Goal: Check status: Check status

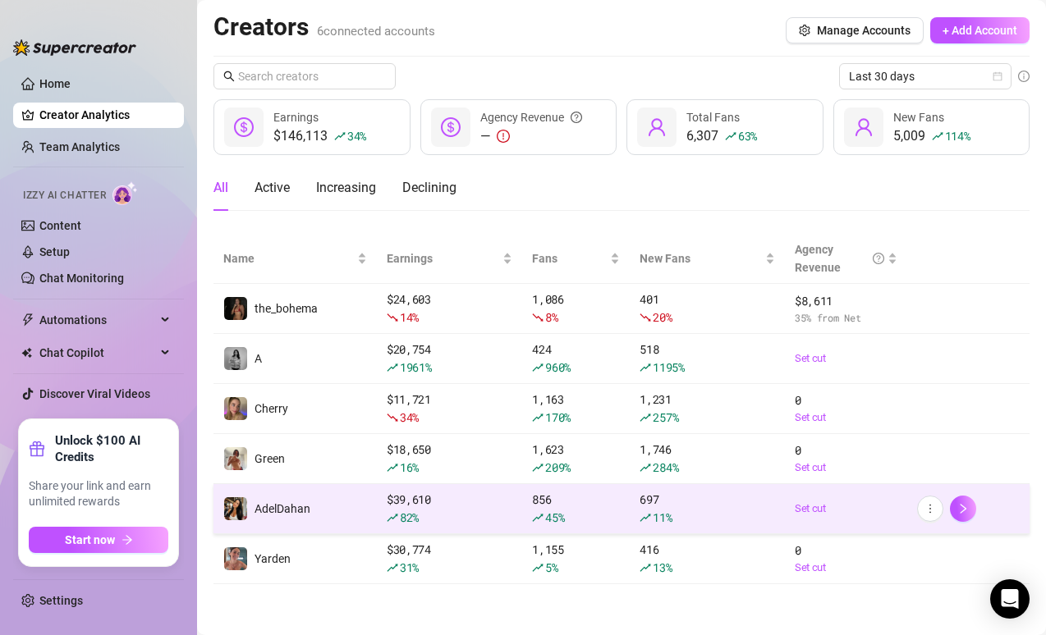
click at [360, 520] on td "AdelDahan" at bounding box center [294, 509] width 163 height 50
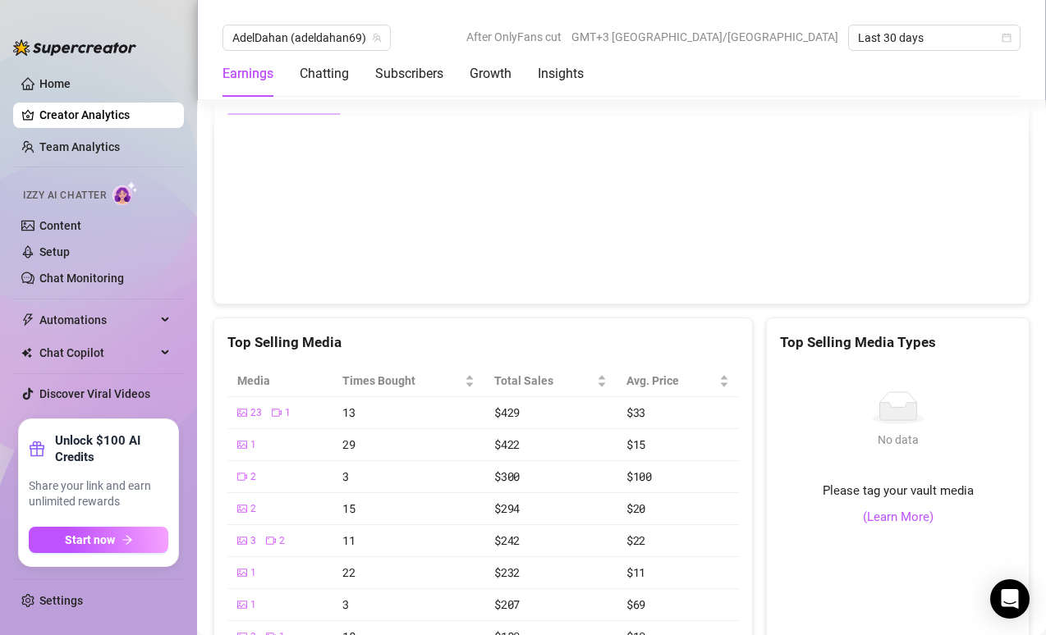
scroll to position [3363, 0]
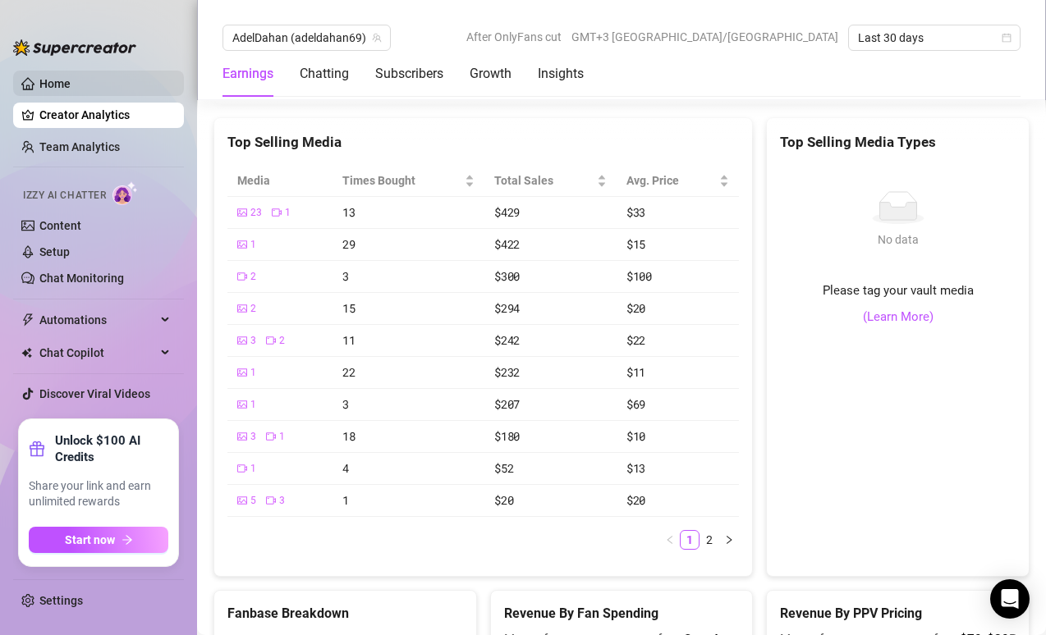
click at [71, 77] on link "Home" at bounding box center [54, 83] width 31 height 13
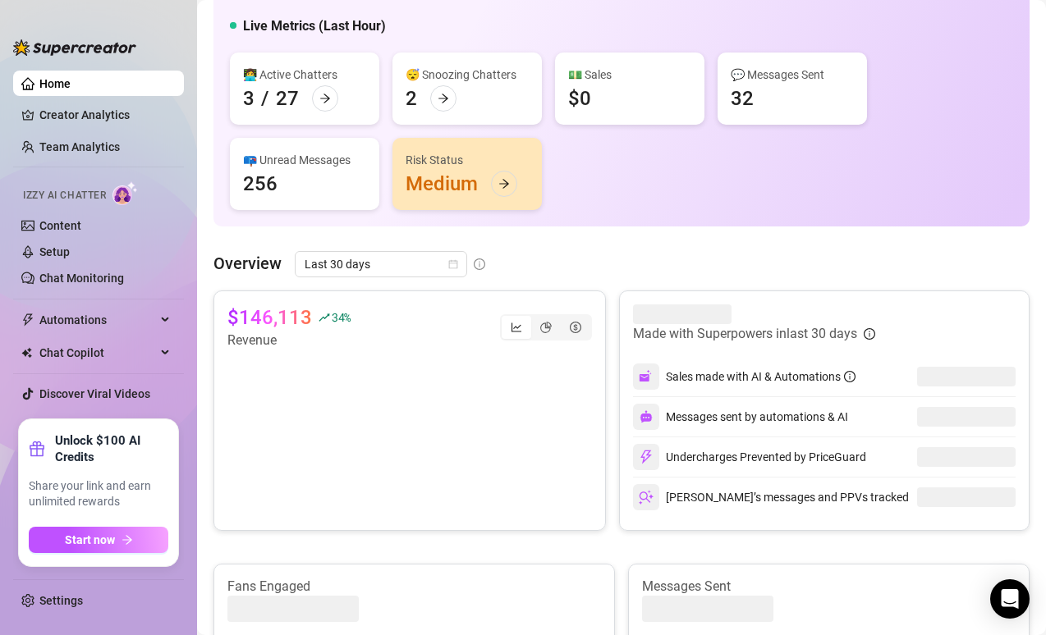
scroll to position [142, 0]
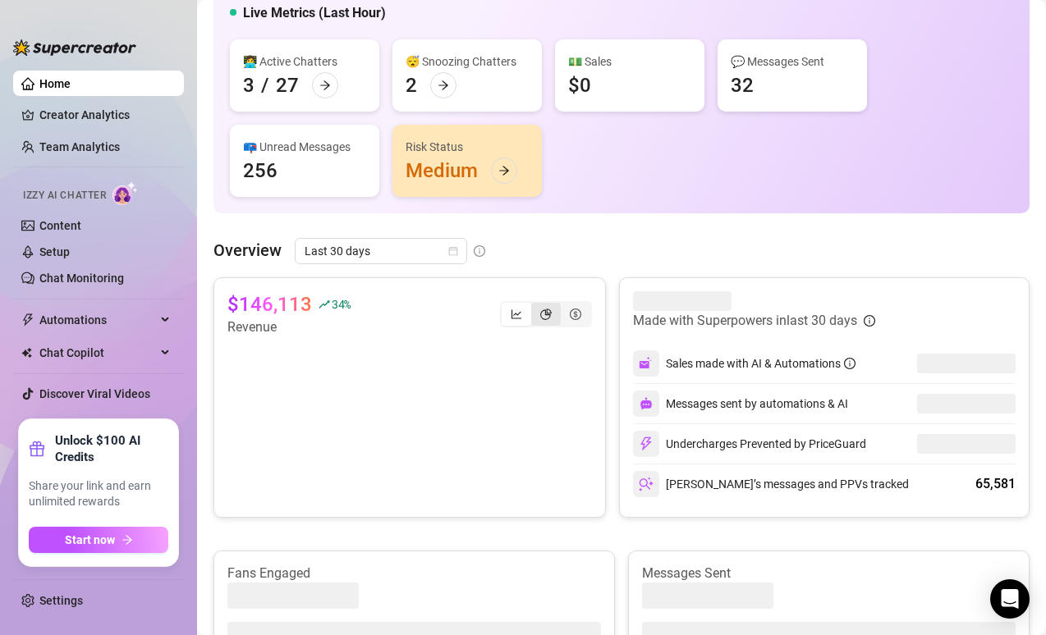
click at [543, 309] on div "segmented control" at bounding box center [546, 314] width 30 height 23
click at [535, 305] on input "segmented control" at bounding box center [535, 305] width 0 height 0
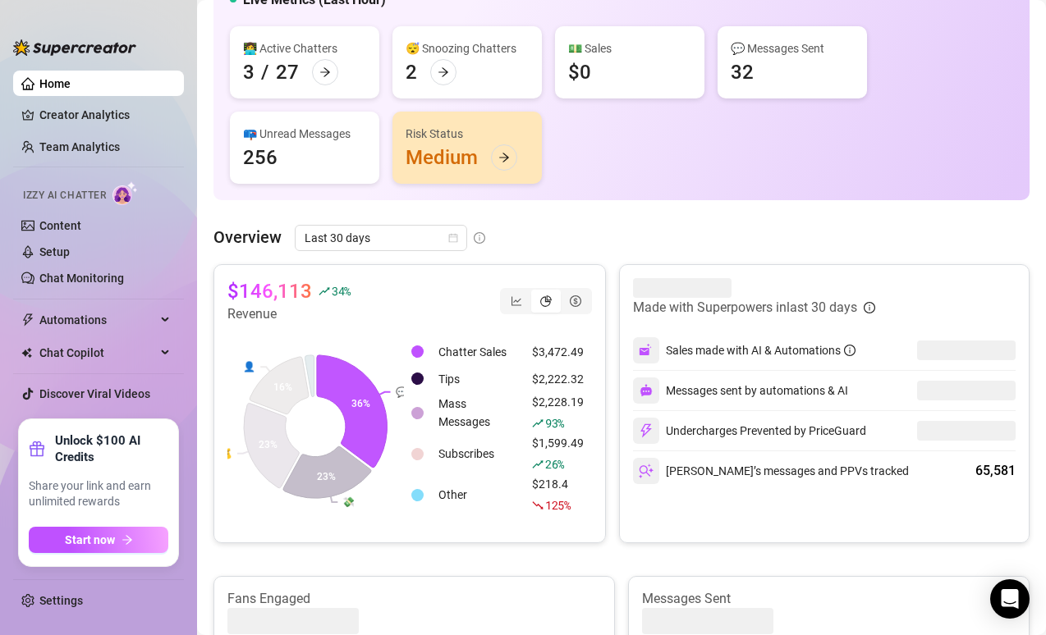
scroll to position [167, 0]
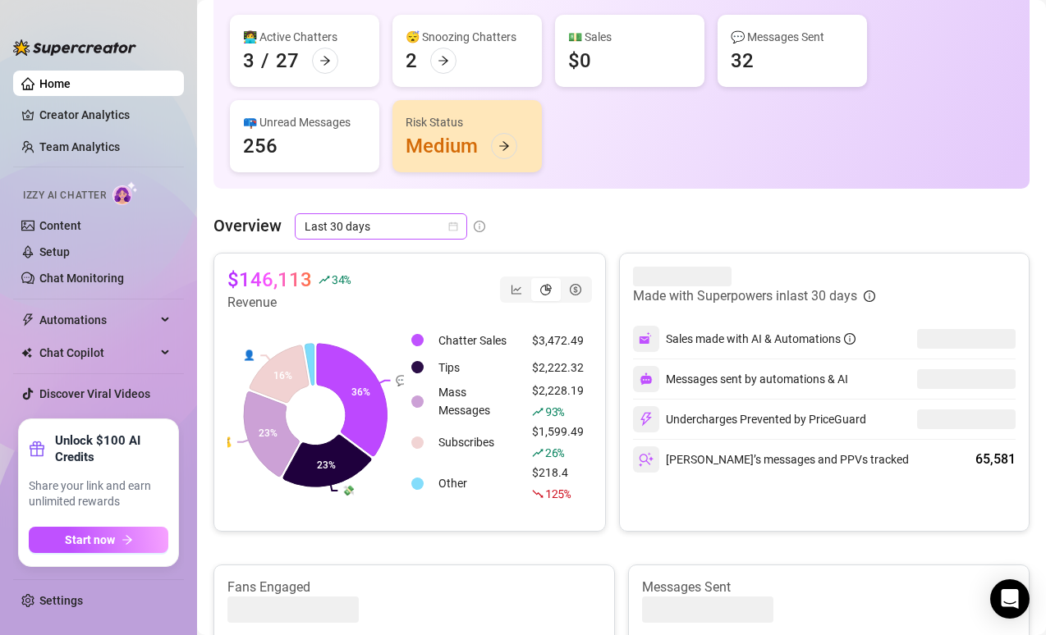
click at [399, 231] on span "Last 30 days" at bounding box center [380, 226] width 153 height 25
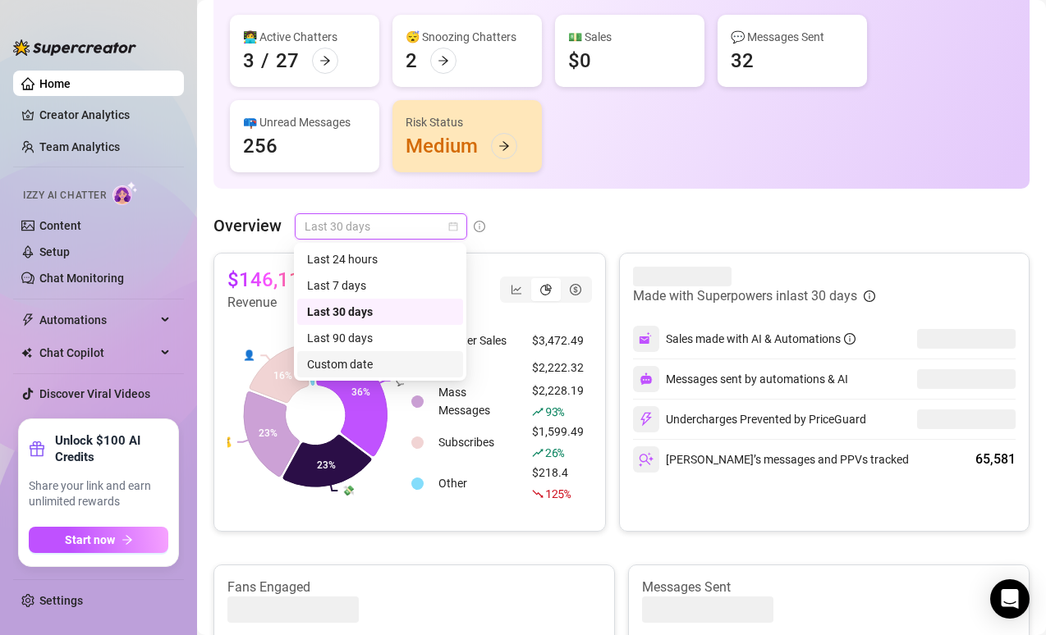
click at [332, 357] on div "Custom date" at bounding box center [380, 364] width 146 height 18
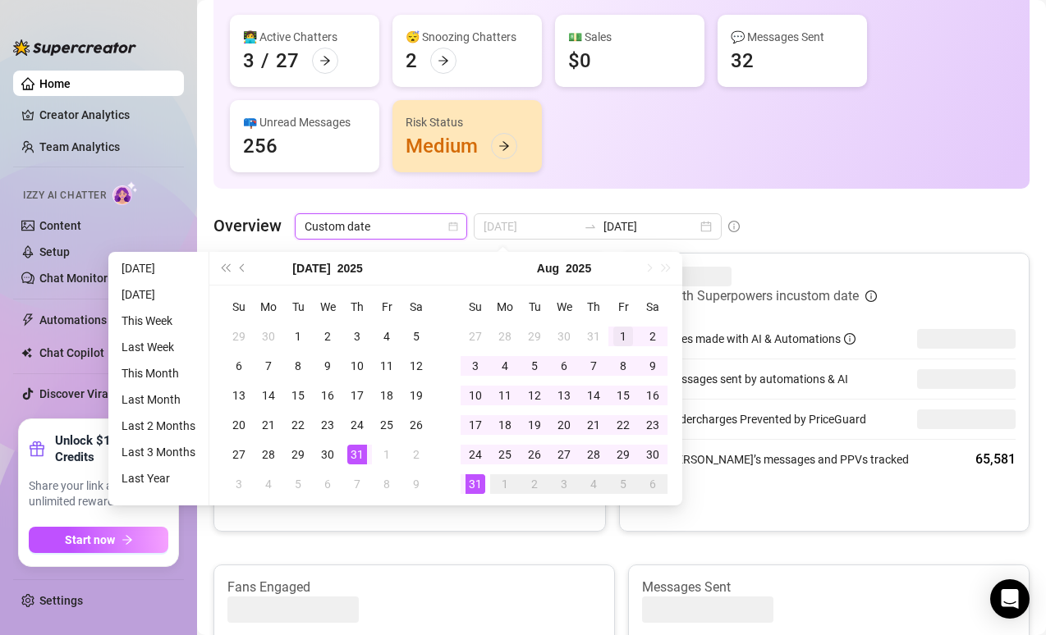
type input "[DATE]"
click at [615, 332] on div "1" at bounding box center [623, 337] width 20 height 20
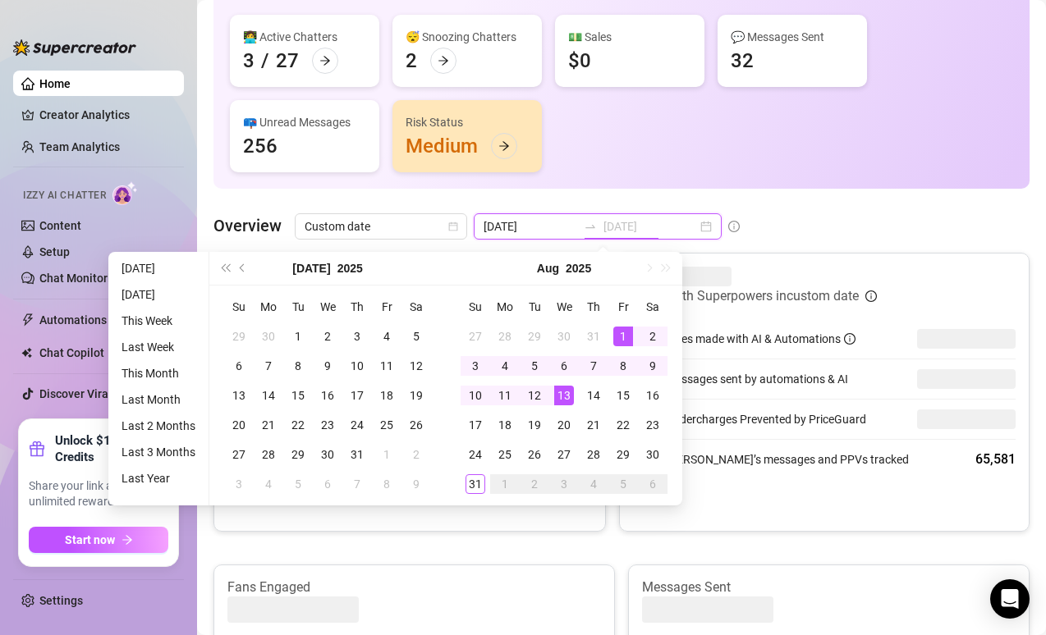
type input "[DATE]"
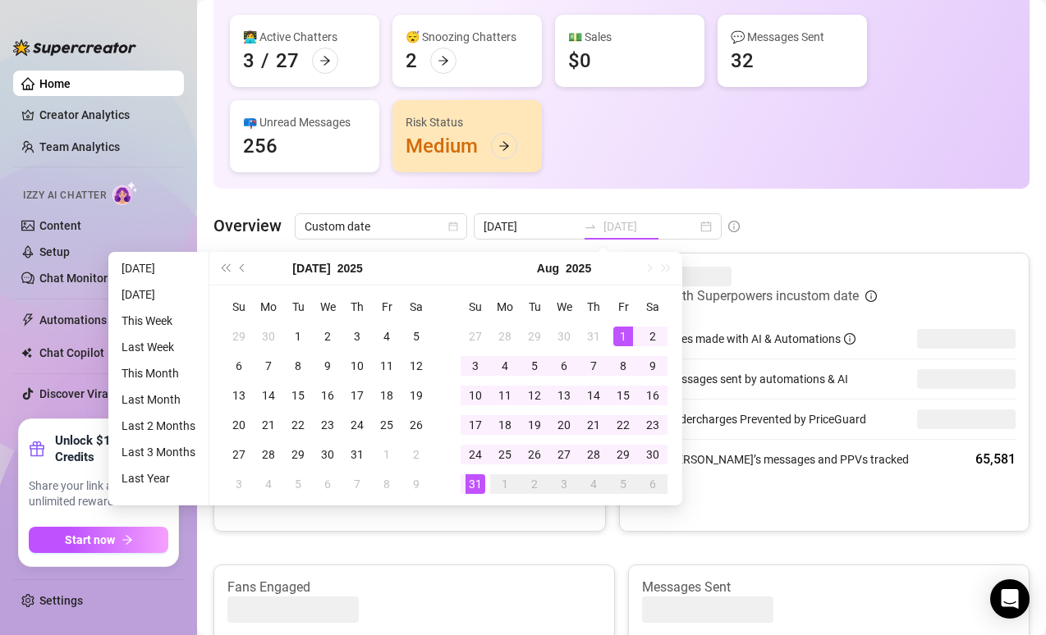
click at [473, 482] on div "31" at bounding box center [475, 484] width 20 height 20
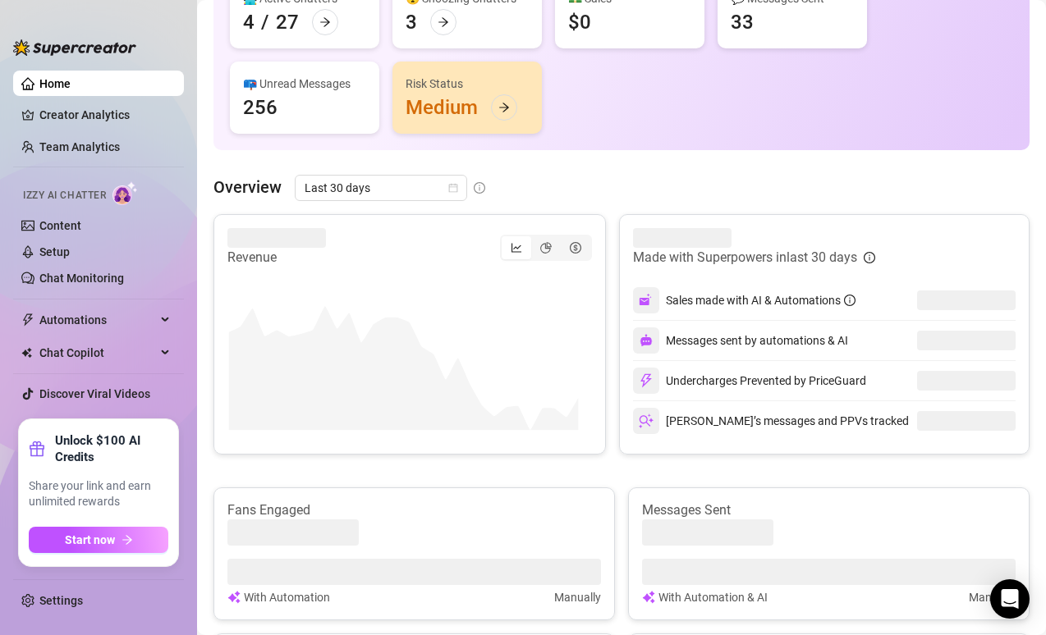
scroll to position [182, 0]
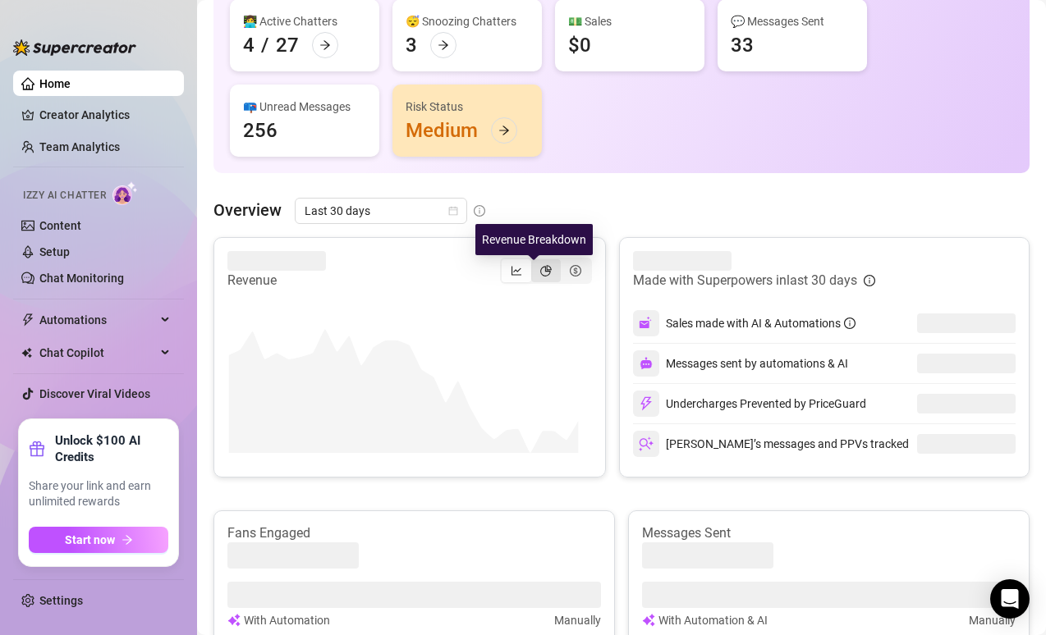
click at [540, 272] on icon "pie-chart" at bounding box center [545, 270] width 11 height 11
click at [535, 262] on input "segmented control" at bounding box center [535, 262] width 0 height 0
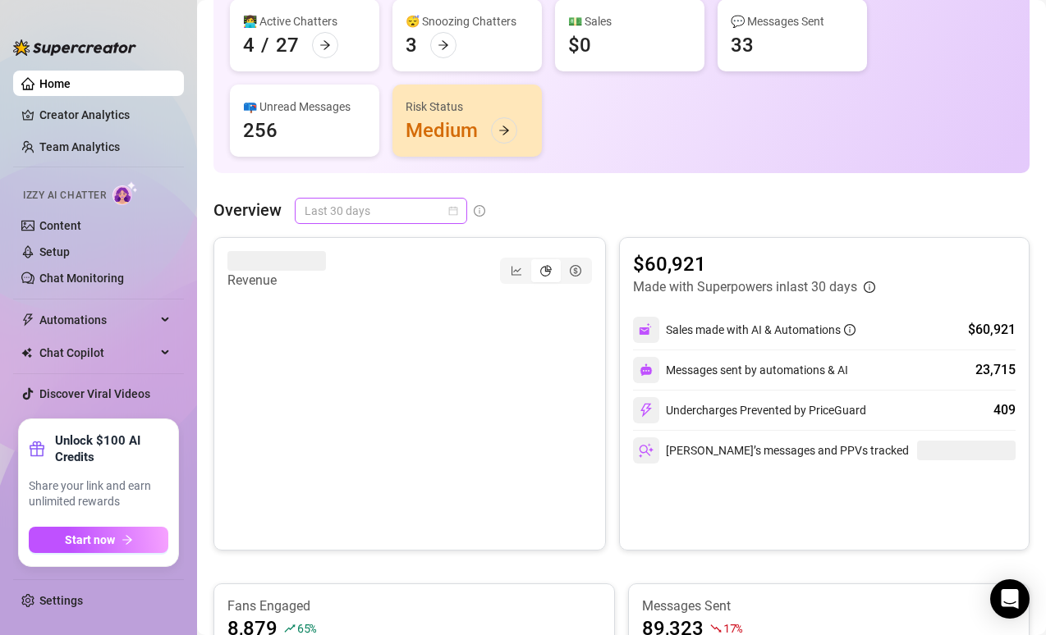
click at [388, 208] on span "Last 30 days" at bounding box center [380, 211] width 153 height 25
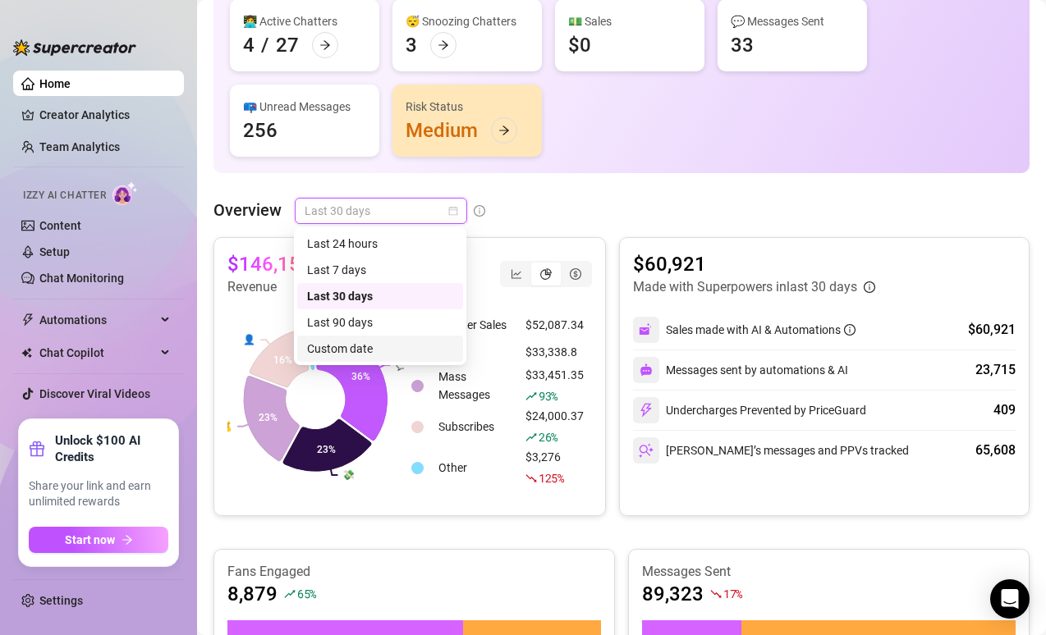
click at [588, 384] on div "$146,154 34 % Revenue 💬 💸 💰 👤 36% 23% 23% 16% Chatter Sales $52,087.34 Tips $33…" at bounding box center [409, 376] width 392 height 279
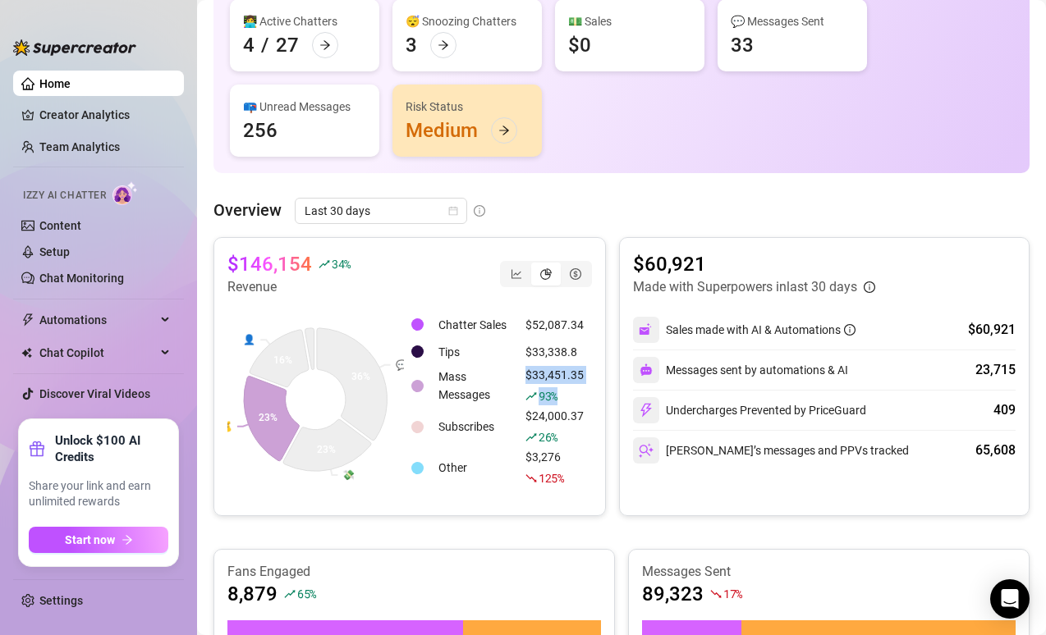
drag, startPoint x: 568, startPoint y: 403, endPoint x: 509, endPoint y: 380, distance: 63.4
click at [519, 380] on td "$33,451.35 93 %" at bounding box center [554, 385] width 71 height 39
click at [538, 396] on span "93 %" at bounding box center [547, 396] width 19 height 16
